Goal: Transaction & Acquisition: Obtain resource

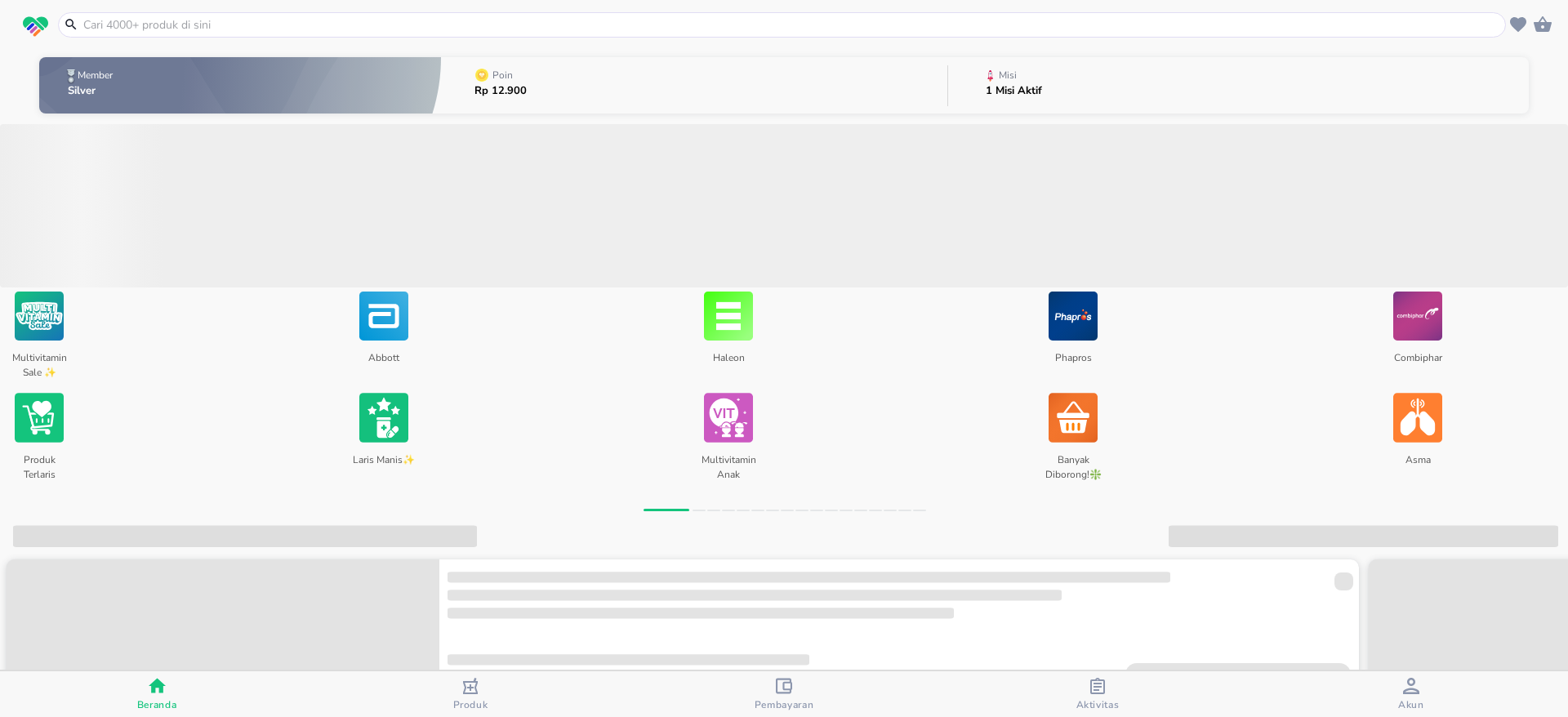
click at [1091, 692] on icon "button" at bounding box center [1097, 686] width 14 height 16
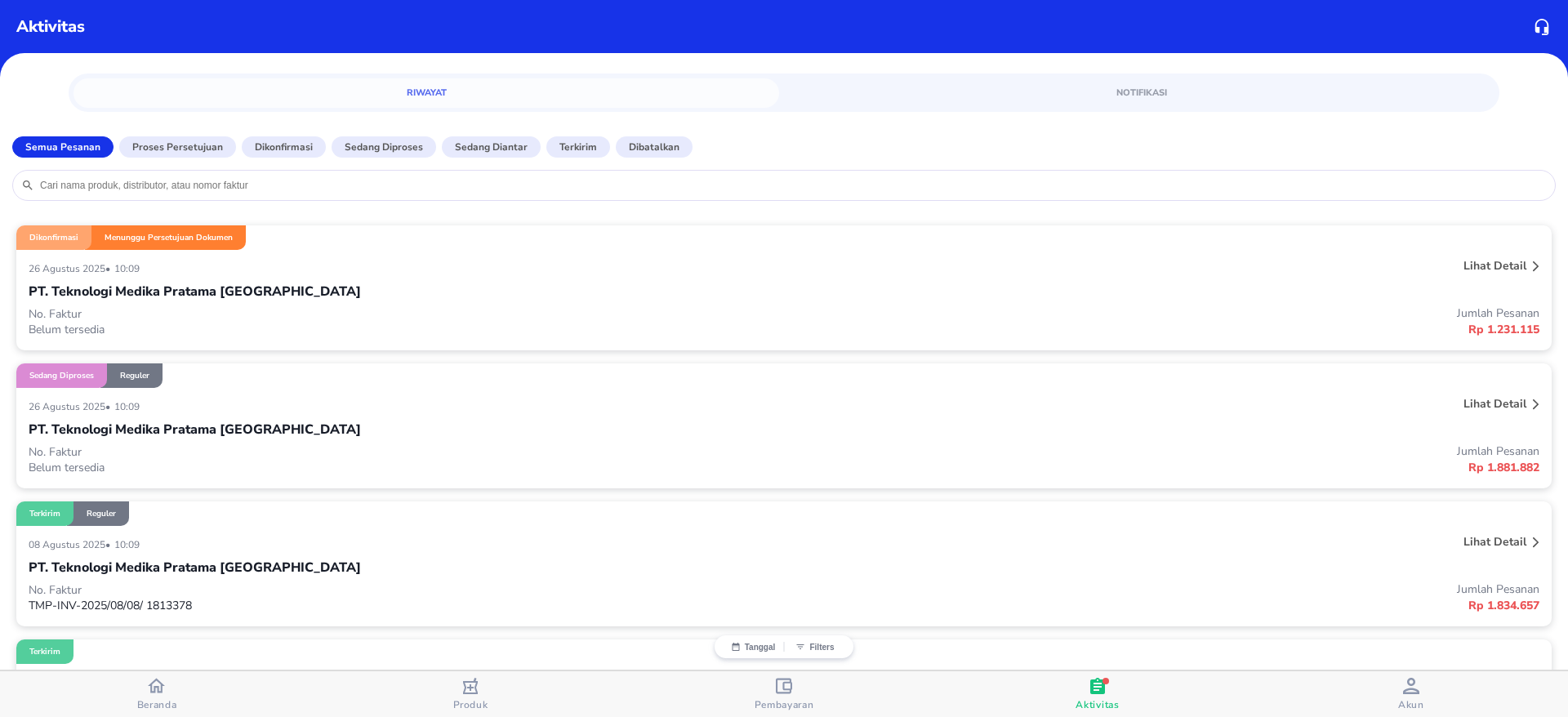
click at [1464, 268] on p "Lihat detail" at bounding box center [1495, 265] width 63 height 15
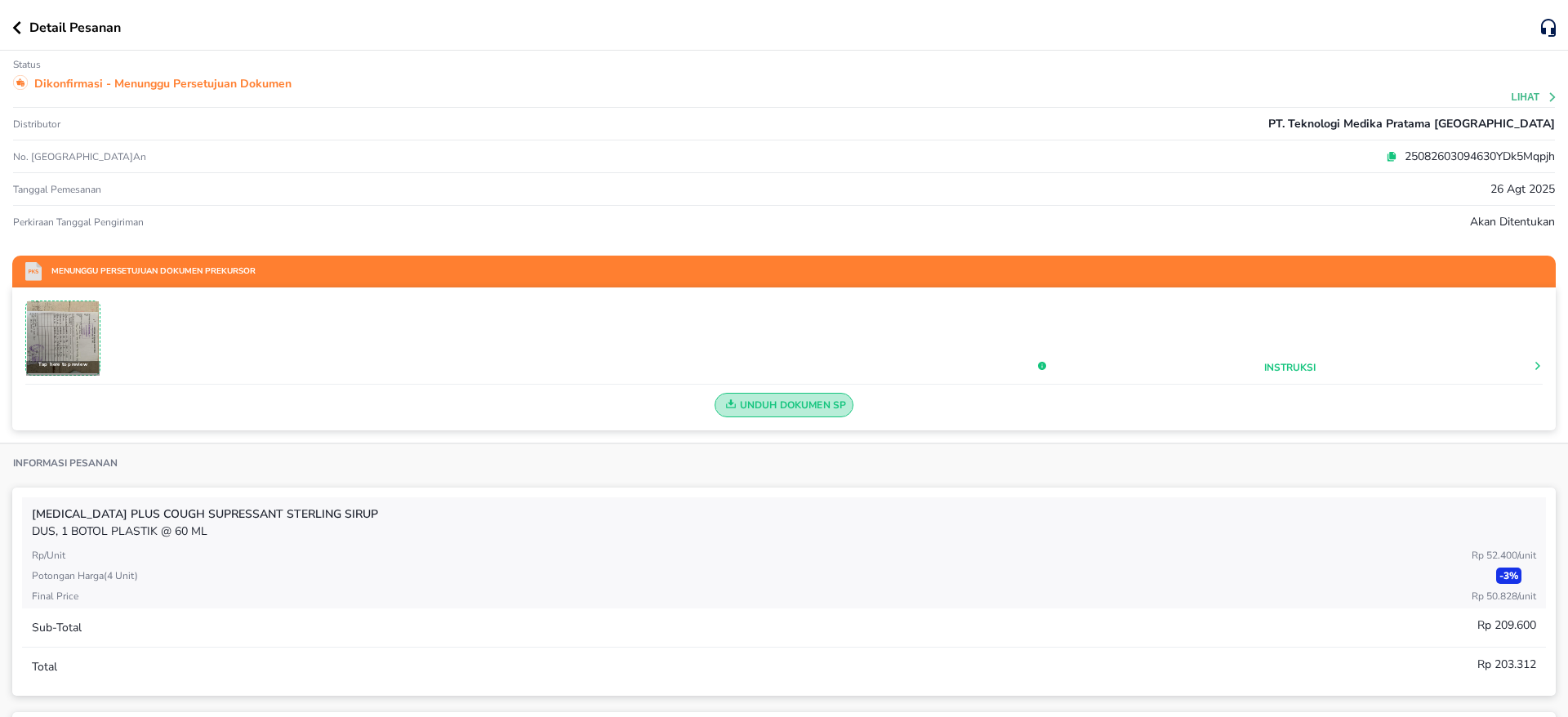
click at [772, 402] on span "Unduh Dokumen SP" at bounding box center [784, 405] width 125 height 21
